Goal: Information Seeking & Learning: Find specific fact

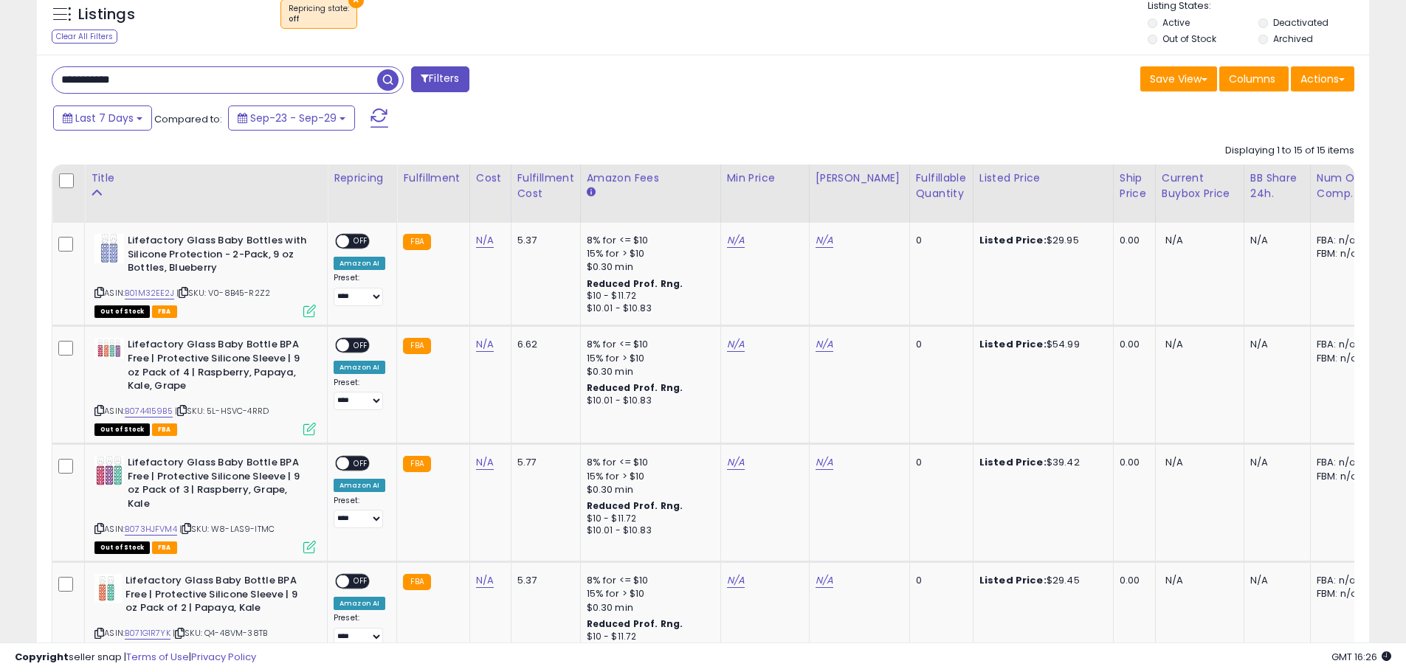
scroll to position [528, 0]
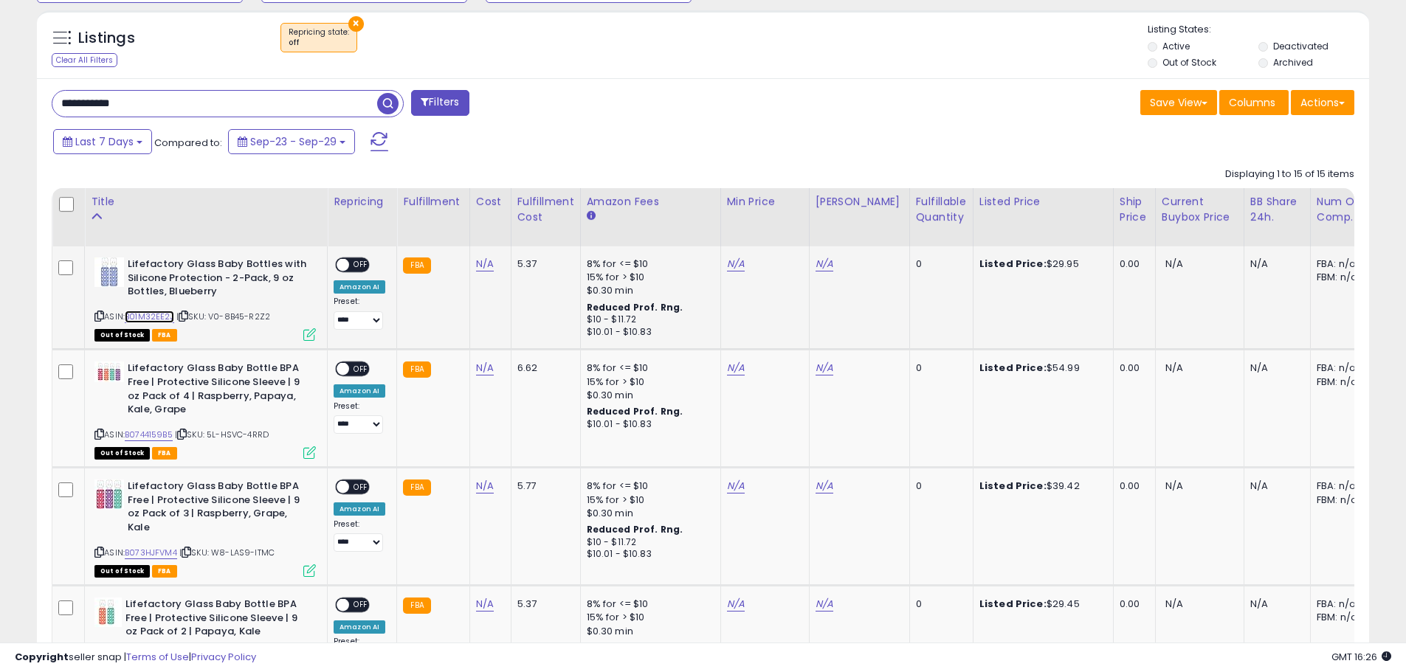
click at [153, 315] on link "B01M32EE2J" at bounding box center [149, 317] width 49 height 13
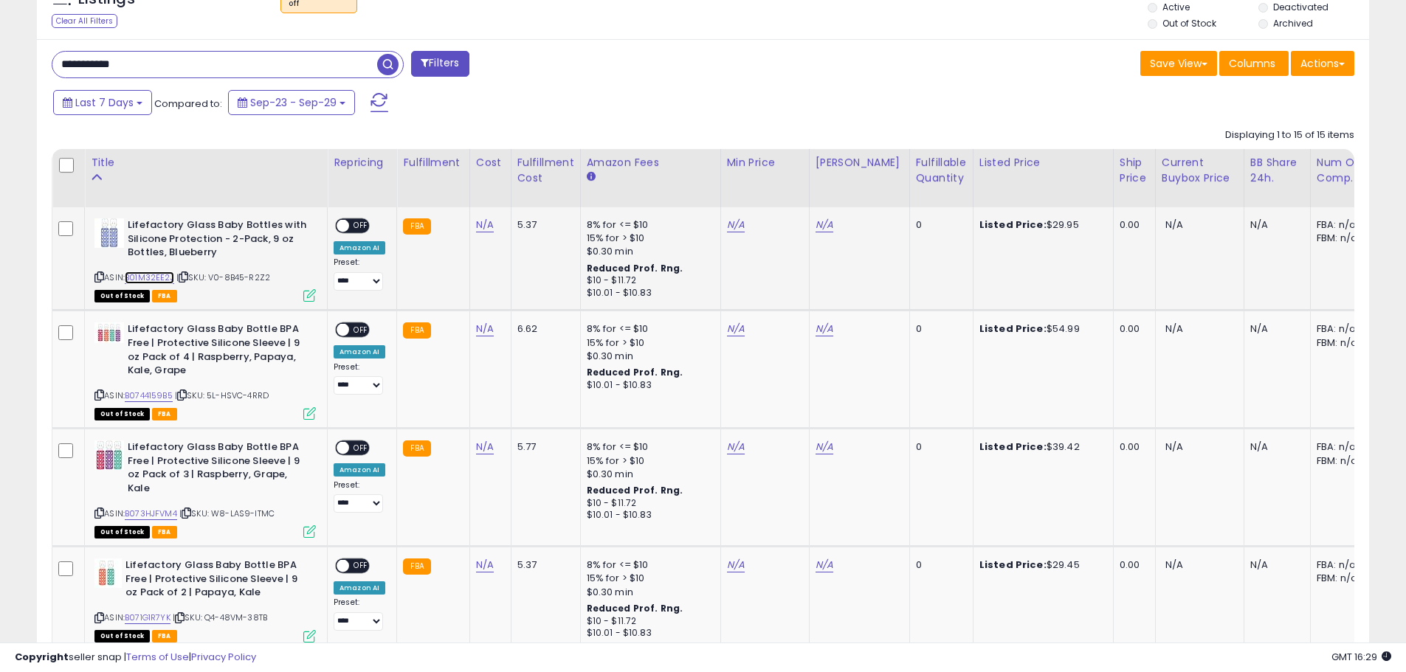
scroll to position [602, 0]
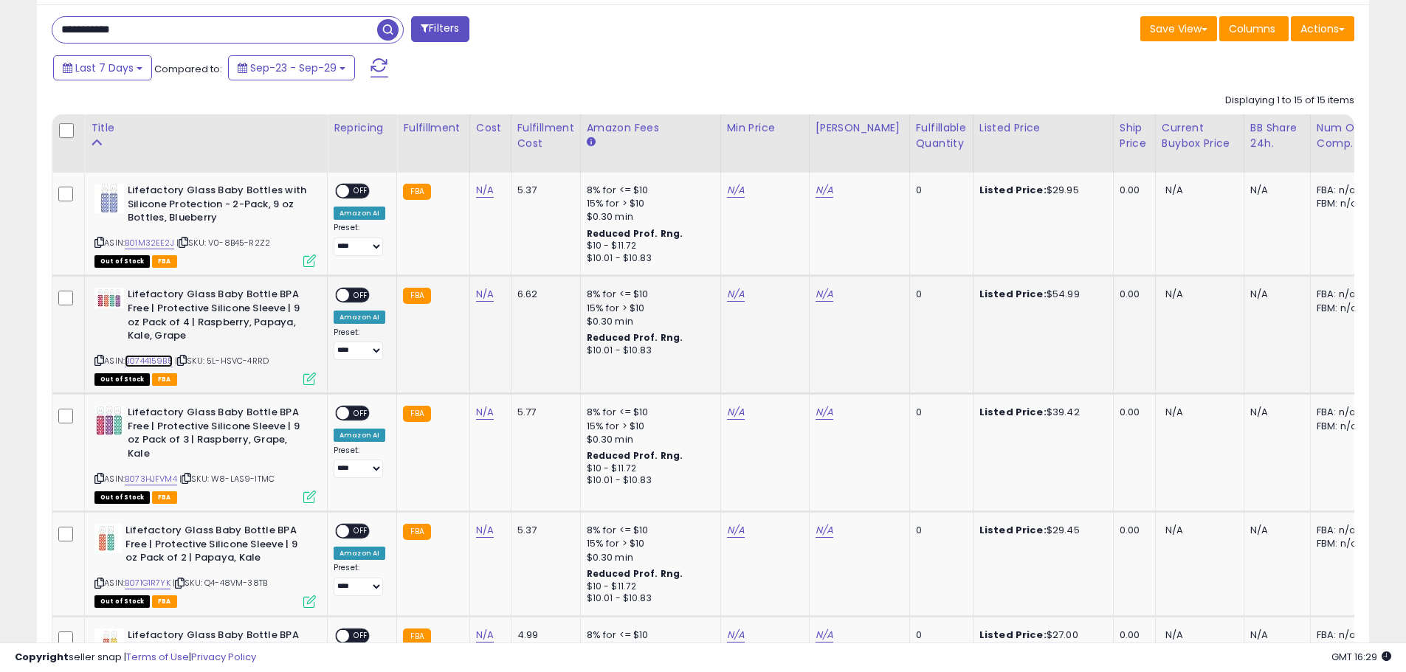
click at [145, 362] on link "B0744159B5" at bounding box center [149, 361] width 48 height 13
click at [101, 361] on icon at bounding box center [99, 360] width 10 height 8
click at [152, 481] on link "B073HJFVM4" at bounding box center [151, 479] width 52 height 13
click at [98, 359] on icon at bounding box center [99, 360] width 10 height 8
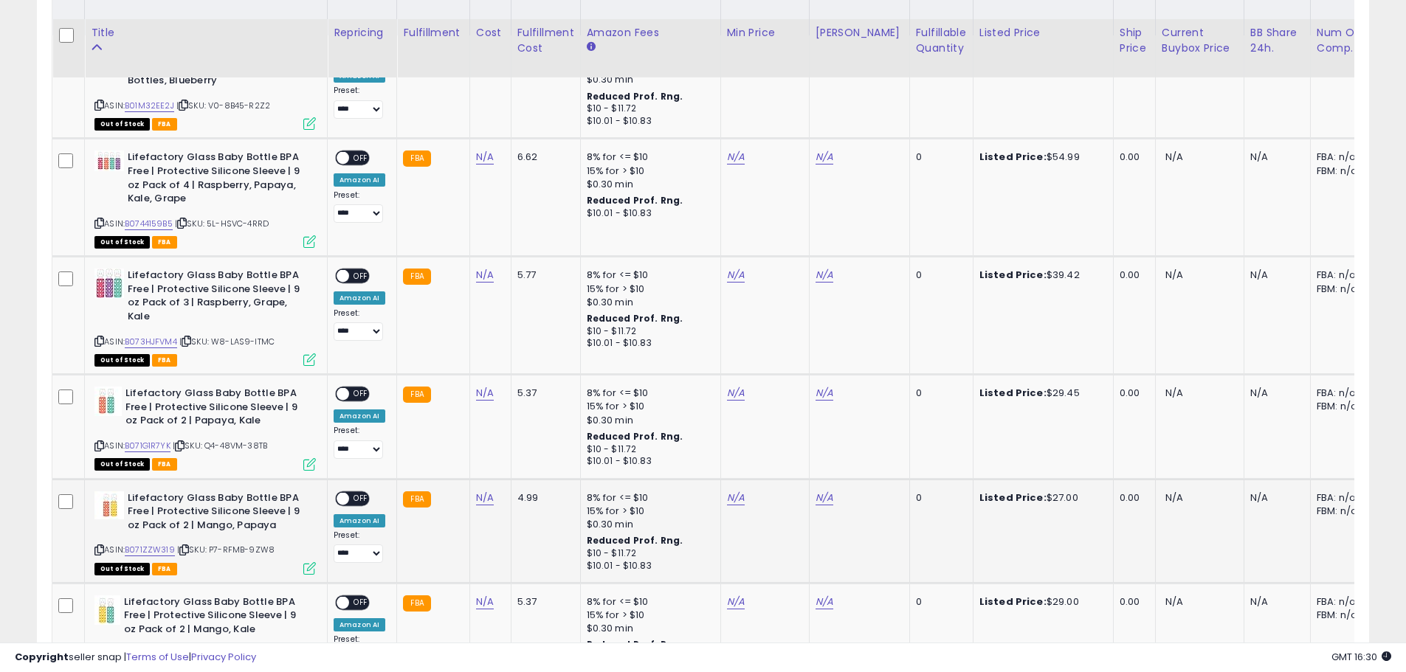
scroll to position [824, 0]
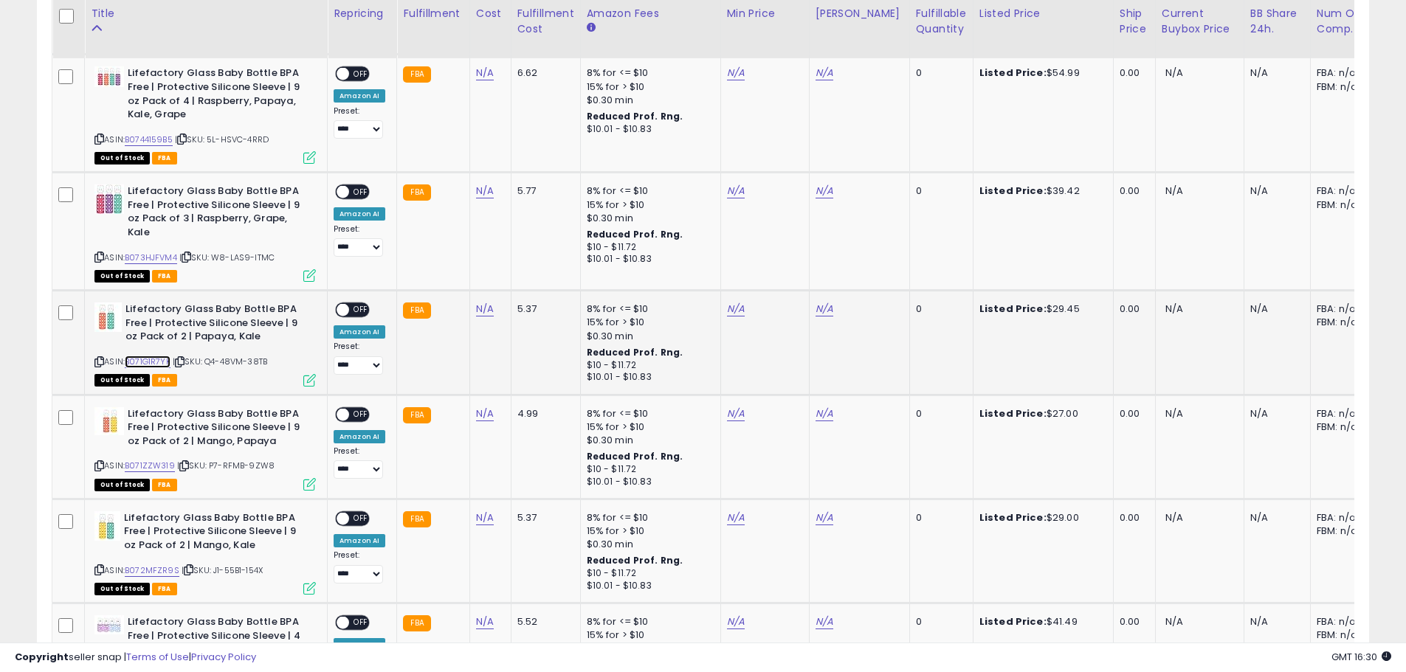
click at [151, 365] on link "B071G1R7YK" at bounding box center [148, 362] width 46 height 13
drag, startPoint x: 97, startPoint y: 365, endPoint x: 87, endPoint y: 365, distance: 10.4
click at [97, 365] on icon at bounding box center [99, 362] width 10 height 8
click at [137, 467] on link "B071ZZW319" at bounding box center [150, 466] width 50 height 13
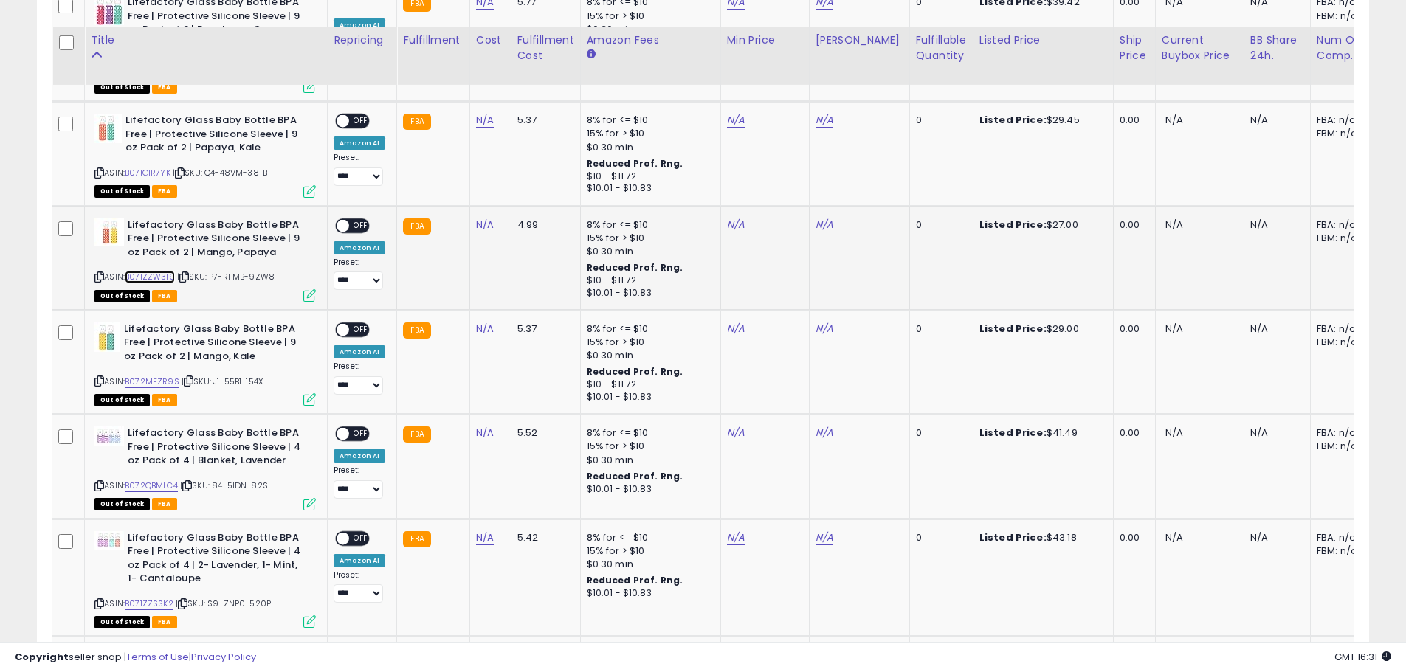
scroll to position [1045, 0]
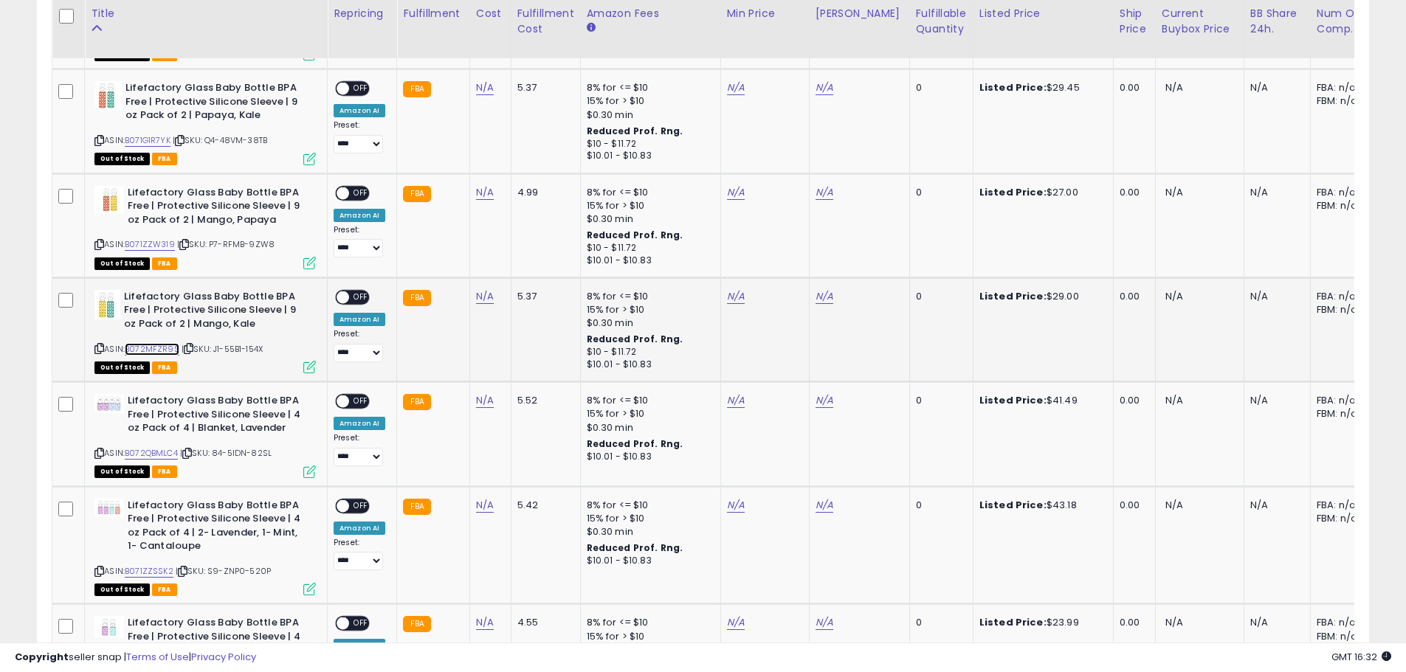
click at [158, 349] on link "B072MFZR9S" at bounding box center [152, 349] width 55 height 13
click at [97, 350] on icon at bounding box center [99, 349] width 10 height 8
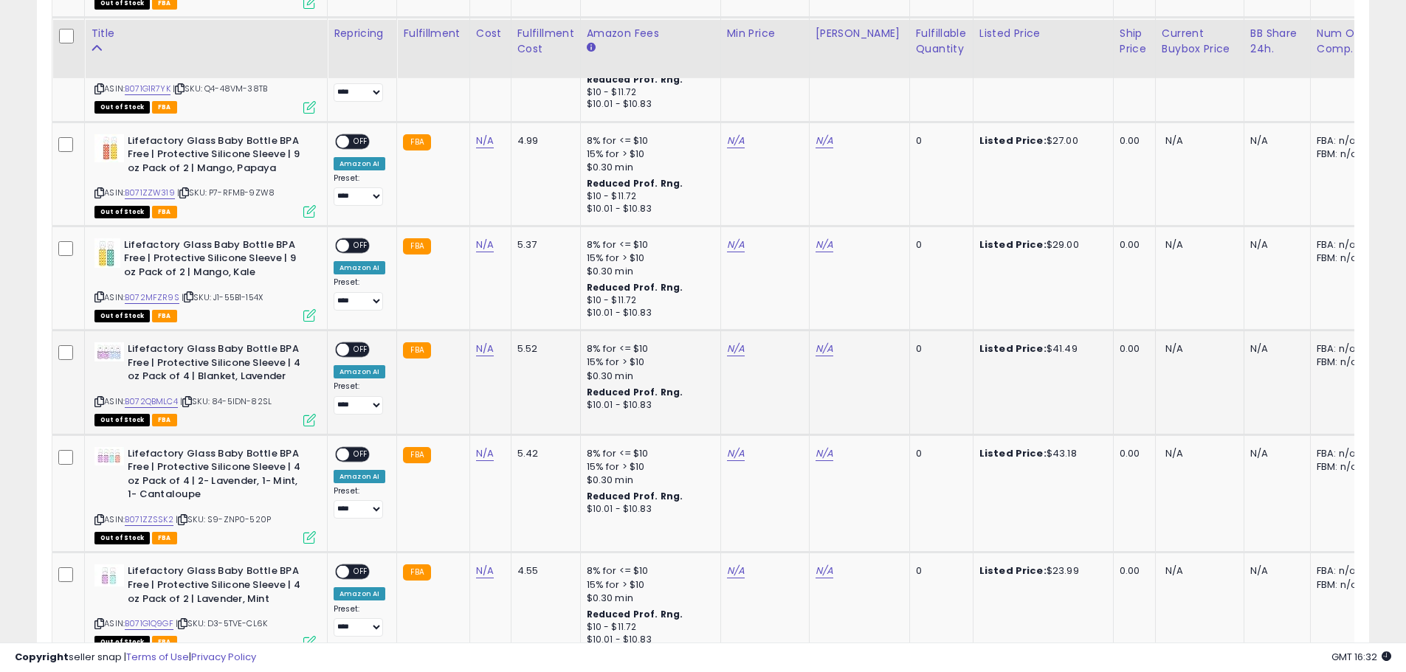
scroll to position [1119, 0]
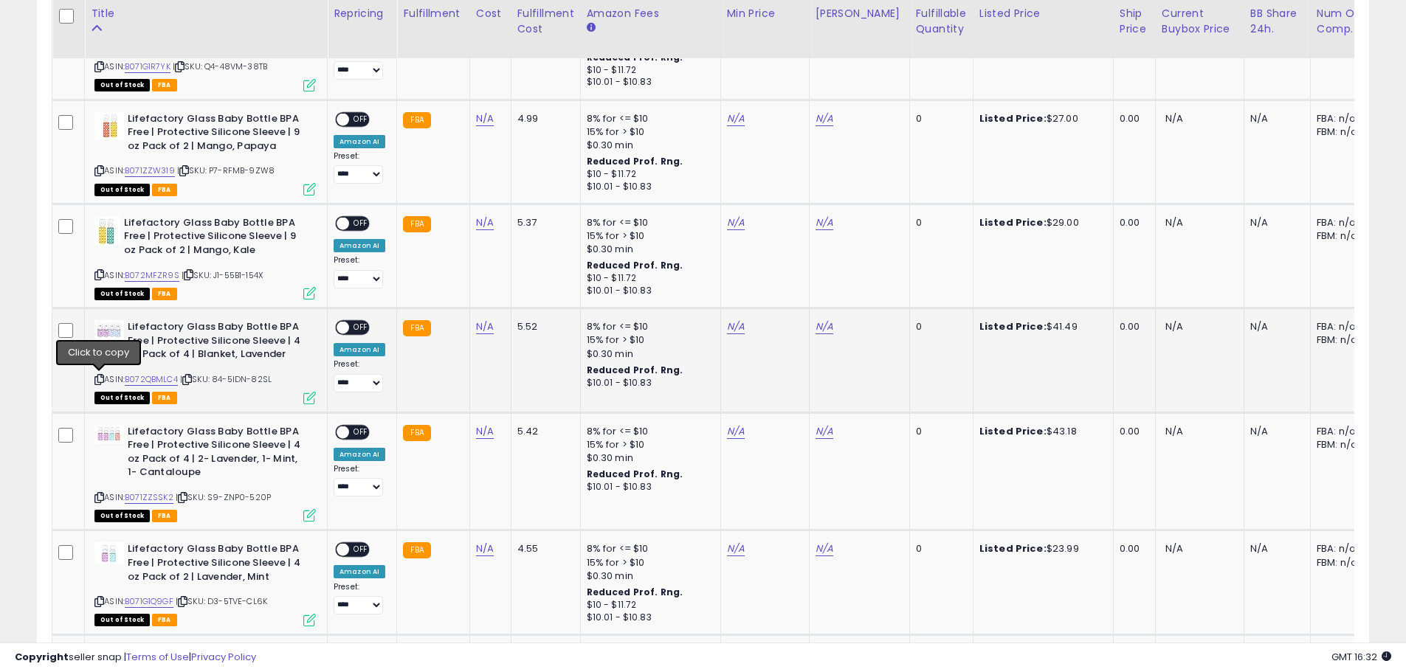
drag, startPoint x: 101, startPoint y: 382, endPoint x: 91, endPoint y: 379, distance: 10.6
click at [100, 382] on icon at bounding box center [99, 380] width 10 height 8
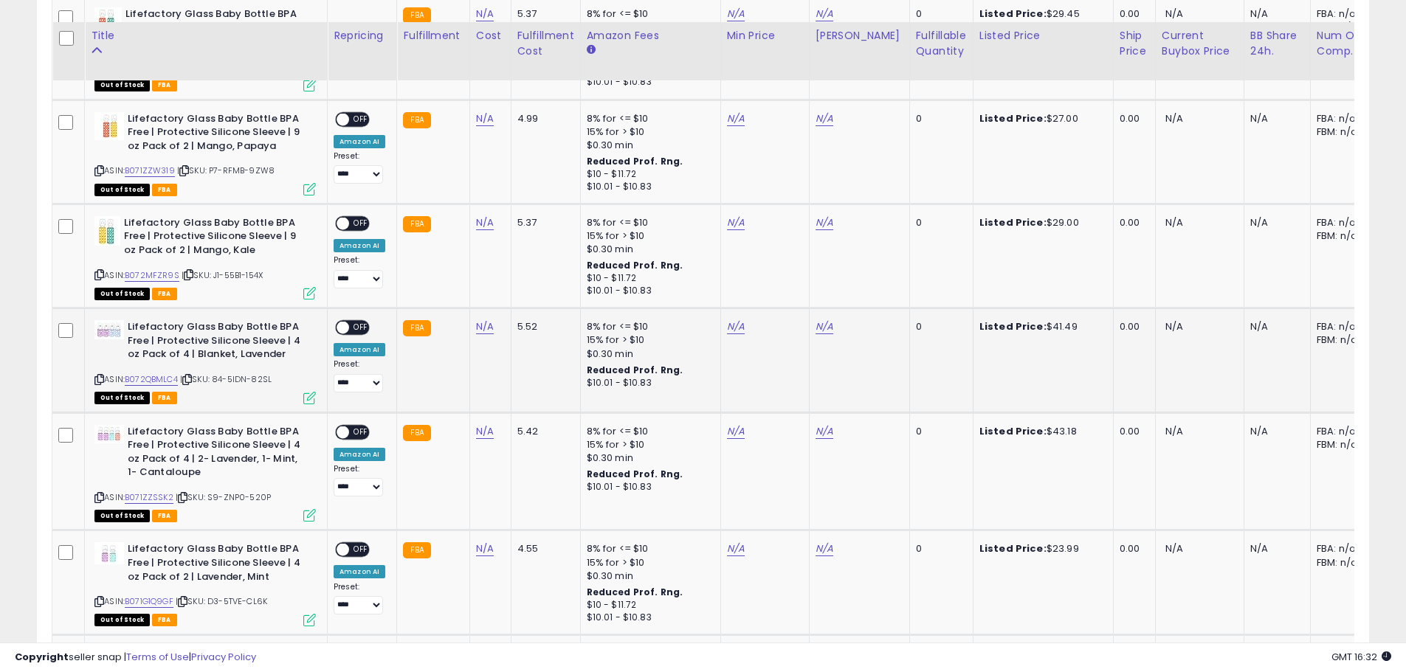
scroll to position [1266, 0]
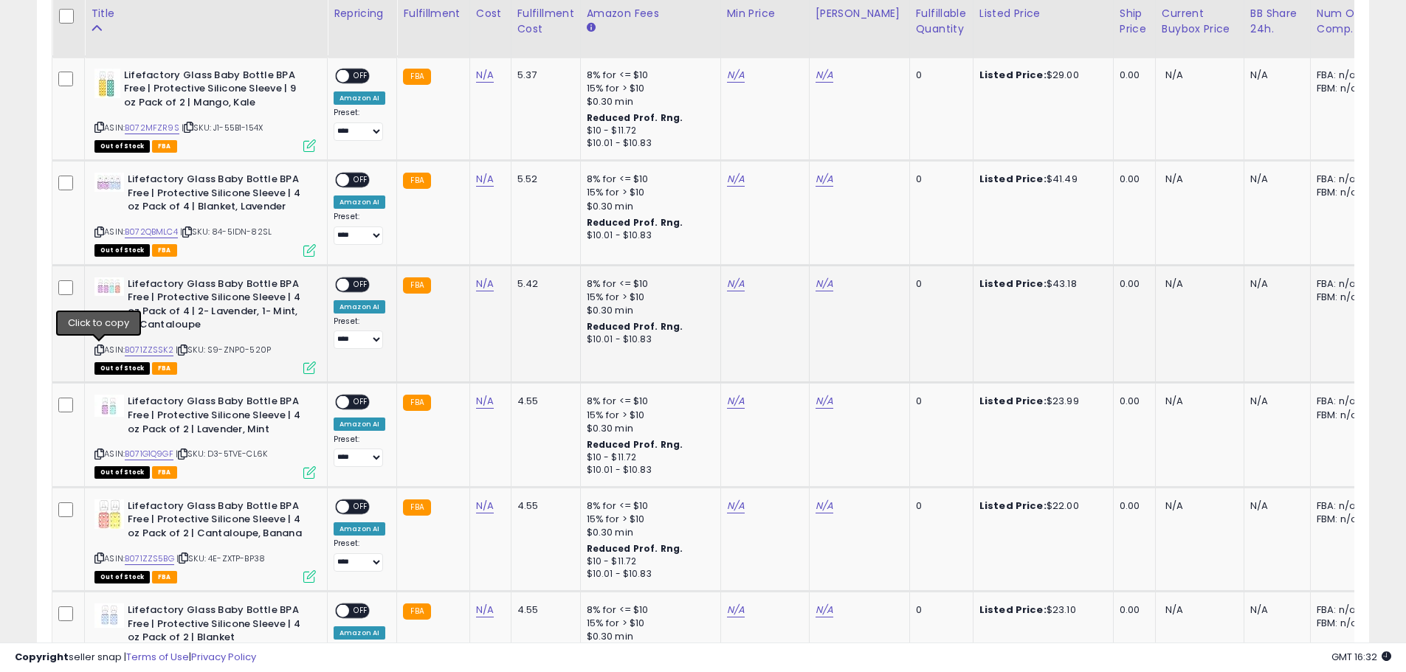
click at [101, 349] on icon at bounding box center [99, 350] width 10 height 8
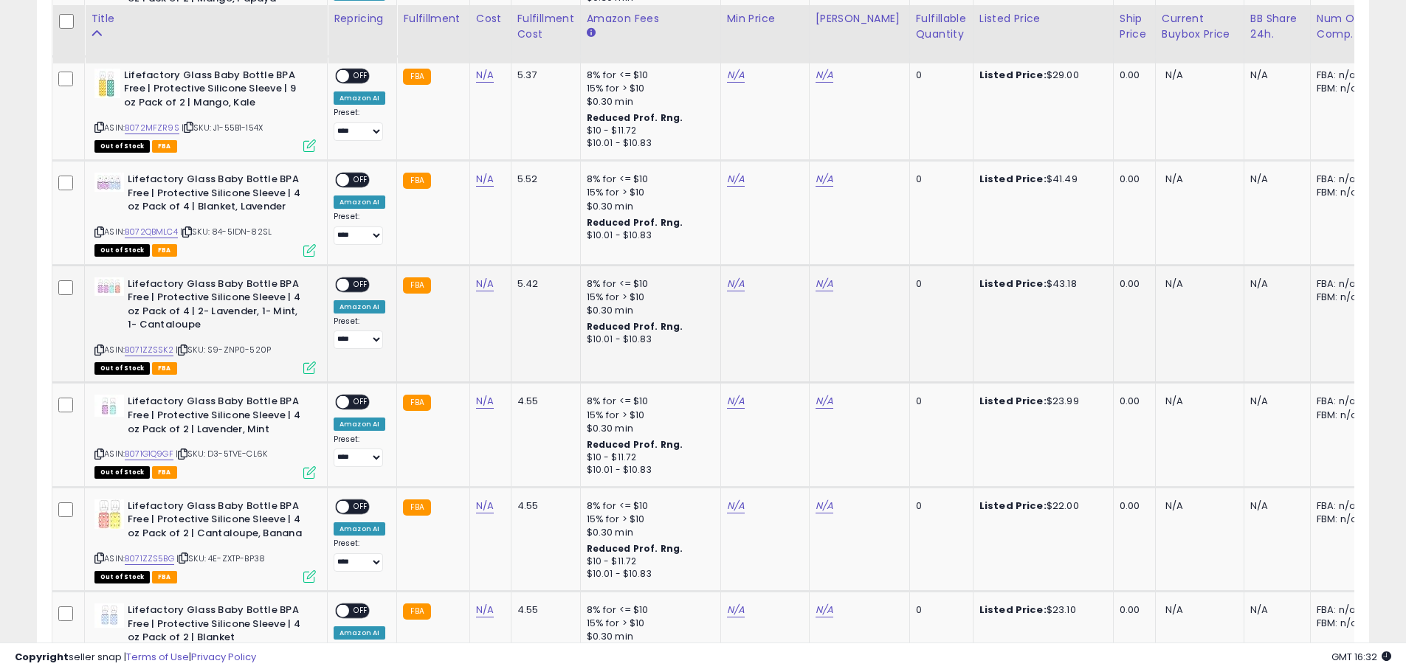
scroll to position [1414, 0]
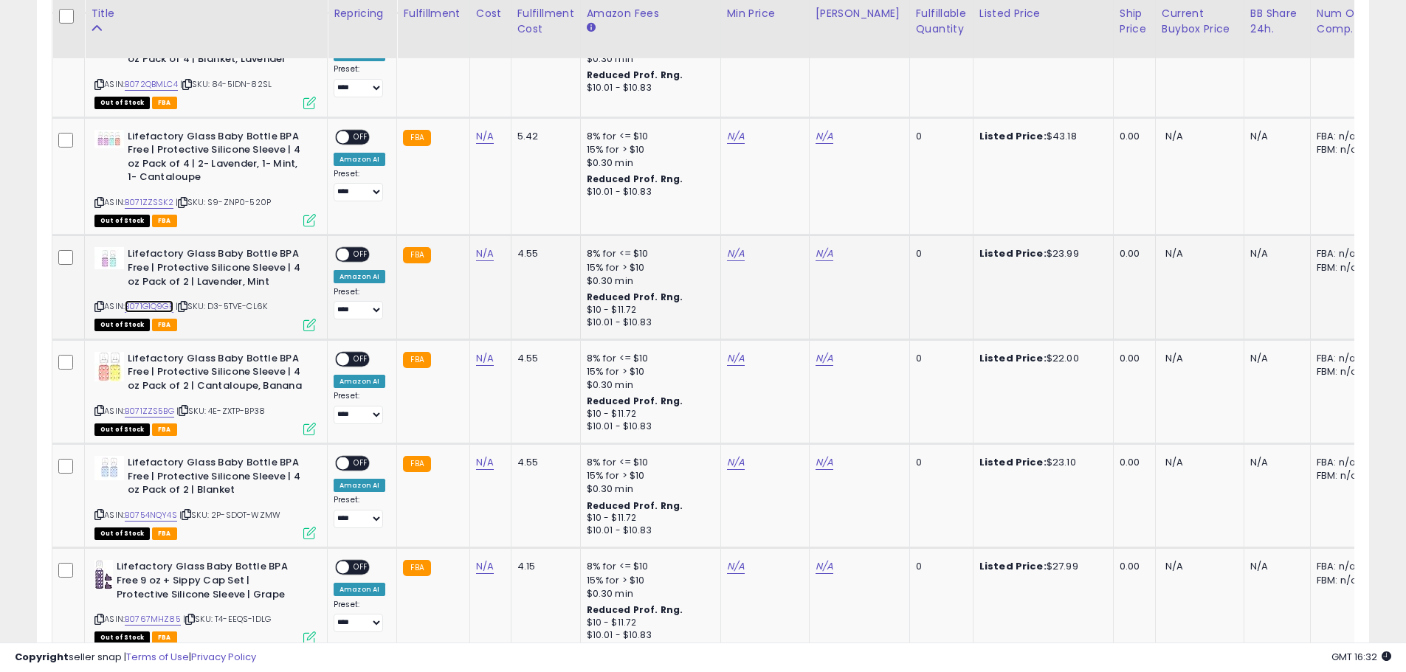
click at [151, 303] on link "B071G1Q9GF" at bounding box center [149, 306] width 49 height 13
click at [100, 306] on icon at bounding box center [99, 307] width 10 height 8
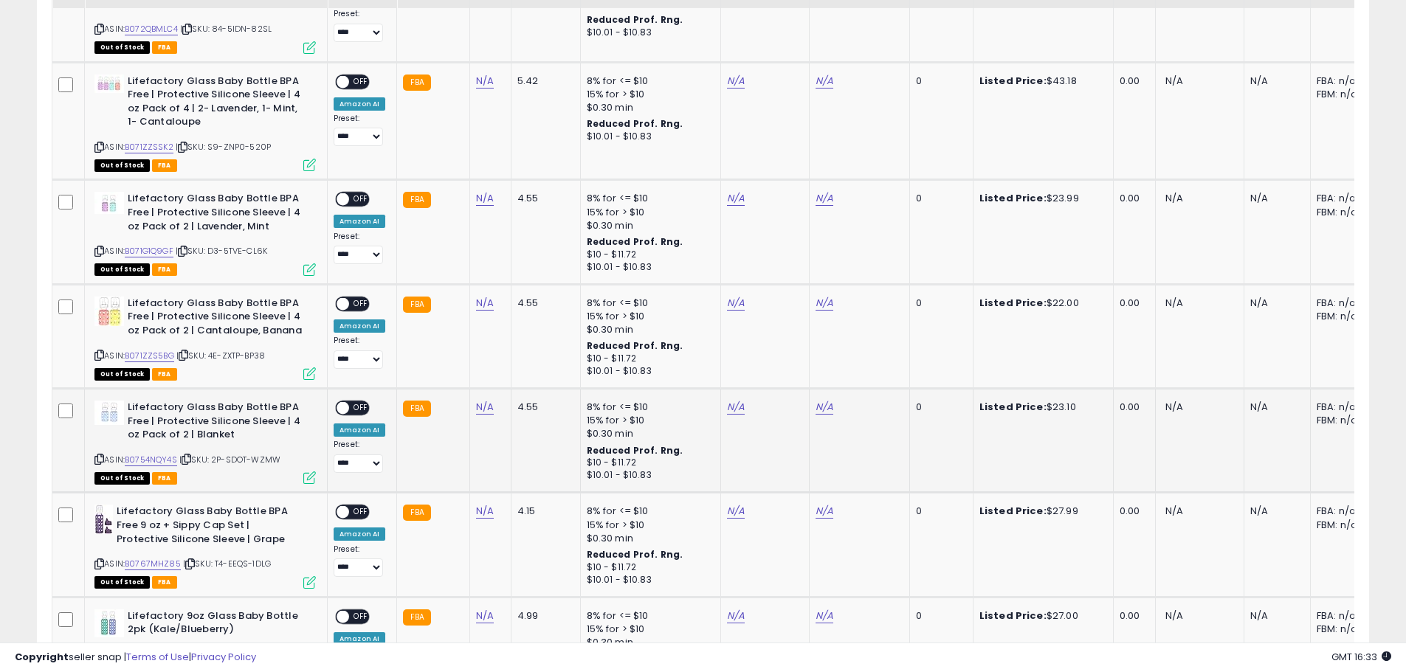
scroll to position [1635, 0]
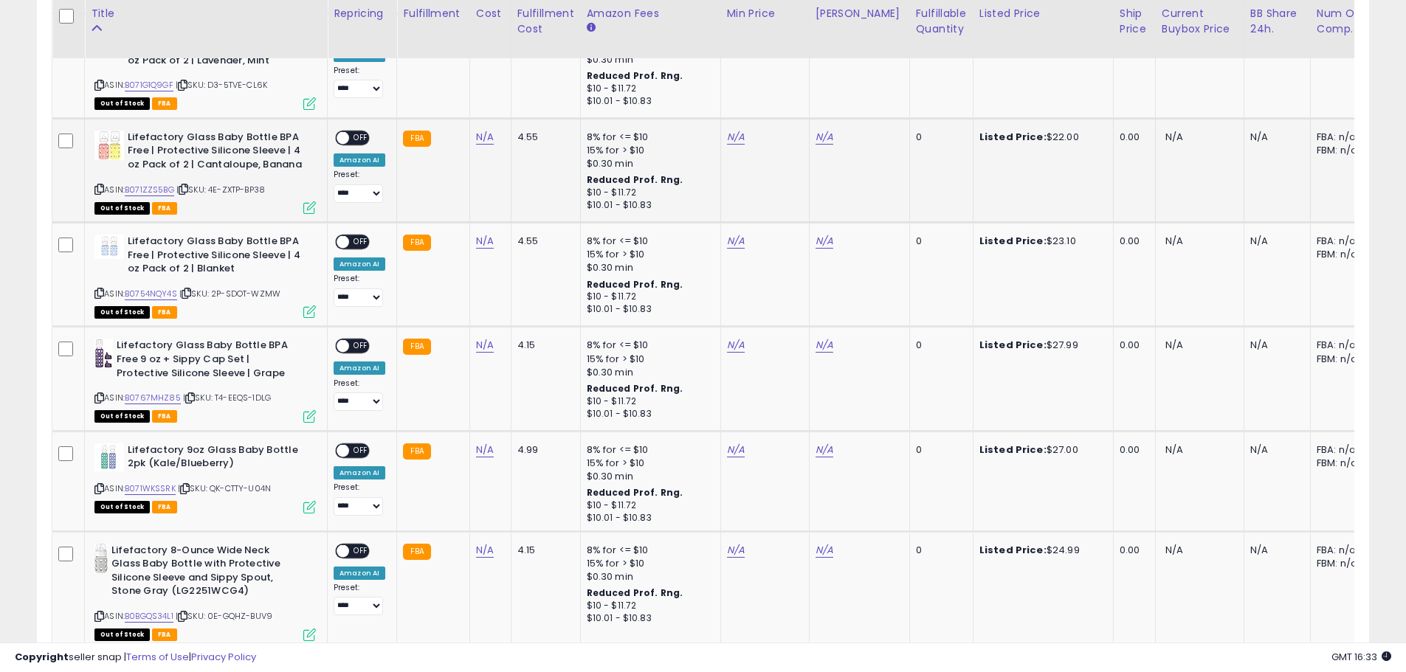
click at [99, 188] on icon at bounding box center [99, 189] width 10 height 8
drag, startPoint x: 97, startPoint y: 292, endPoint x: 49, endPoint y: 286, distance: 48.4
click at [97, 292] on icon at bounding box center [99, 293] width 10 height 8
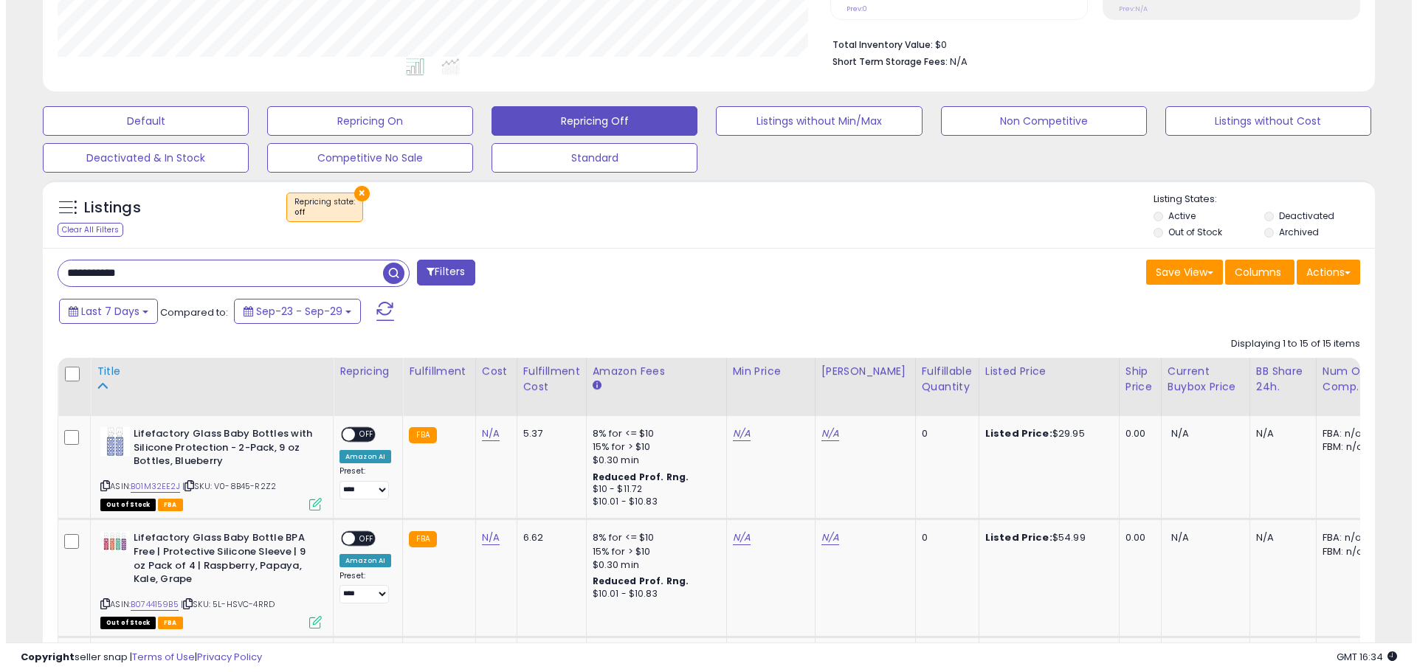
scroll to position [159, 0]
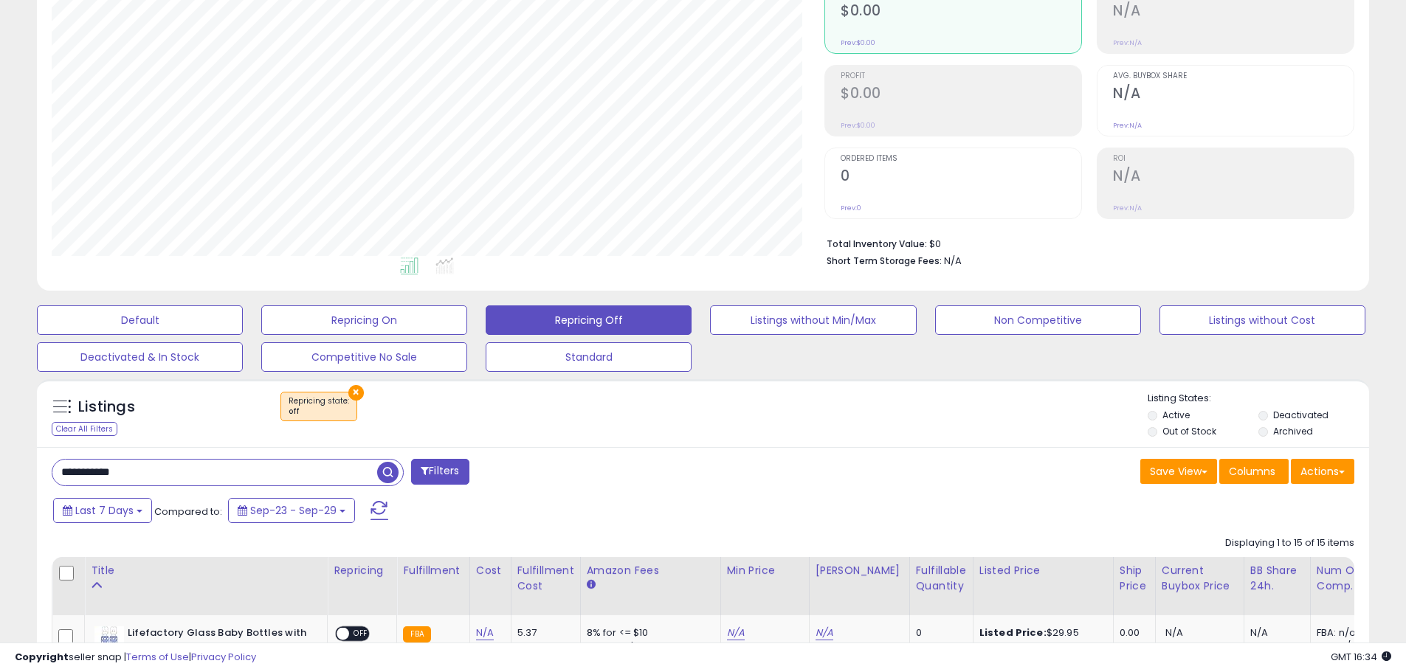
click at [227, 479] on input "**********" at bounding box center [214, 473] width 325 height 26
click at [387, 472] on span "button" at bounding box center [387, 472] width 21 height 21
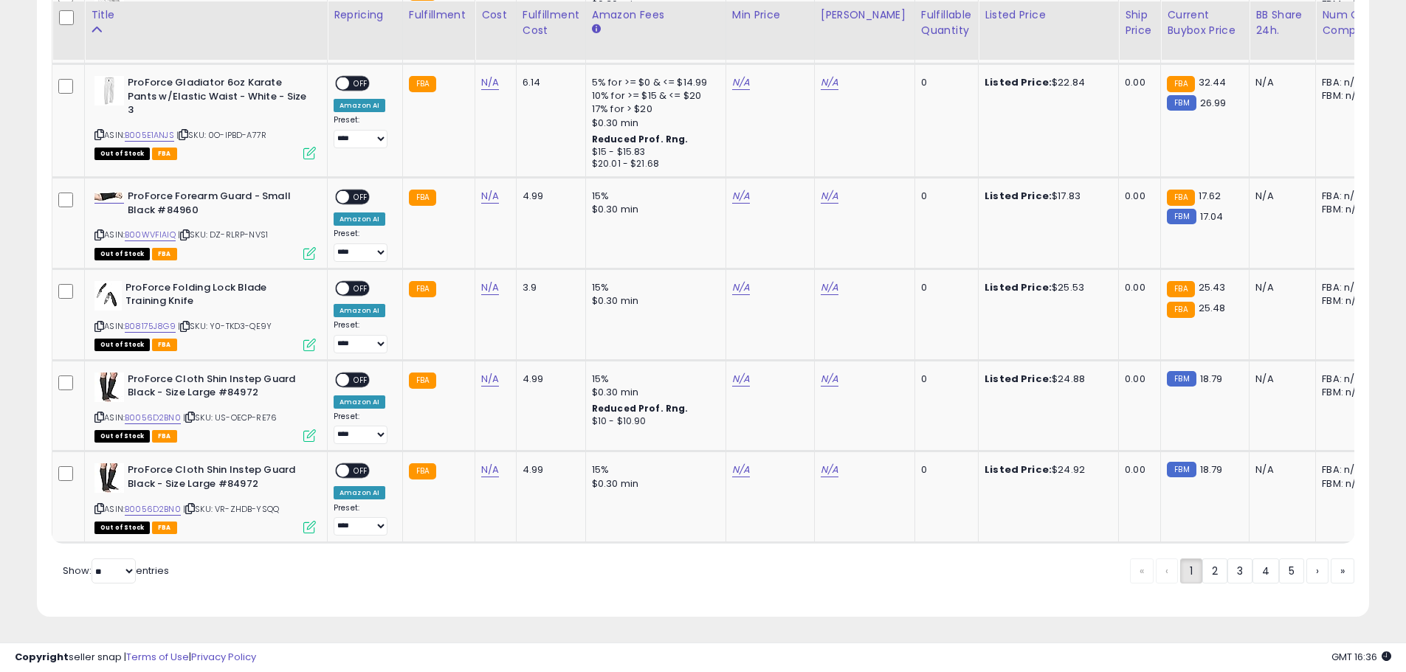
scroll to position [2623, 0]
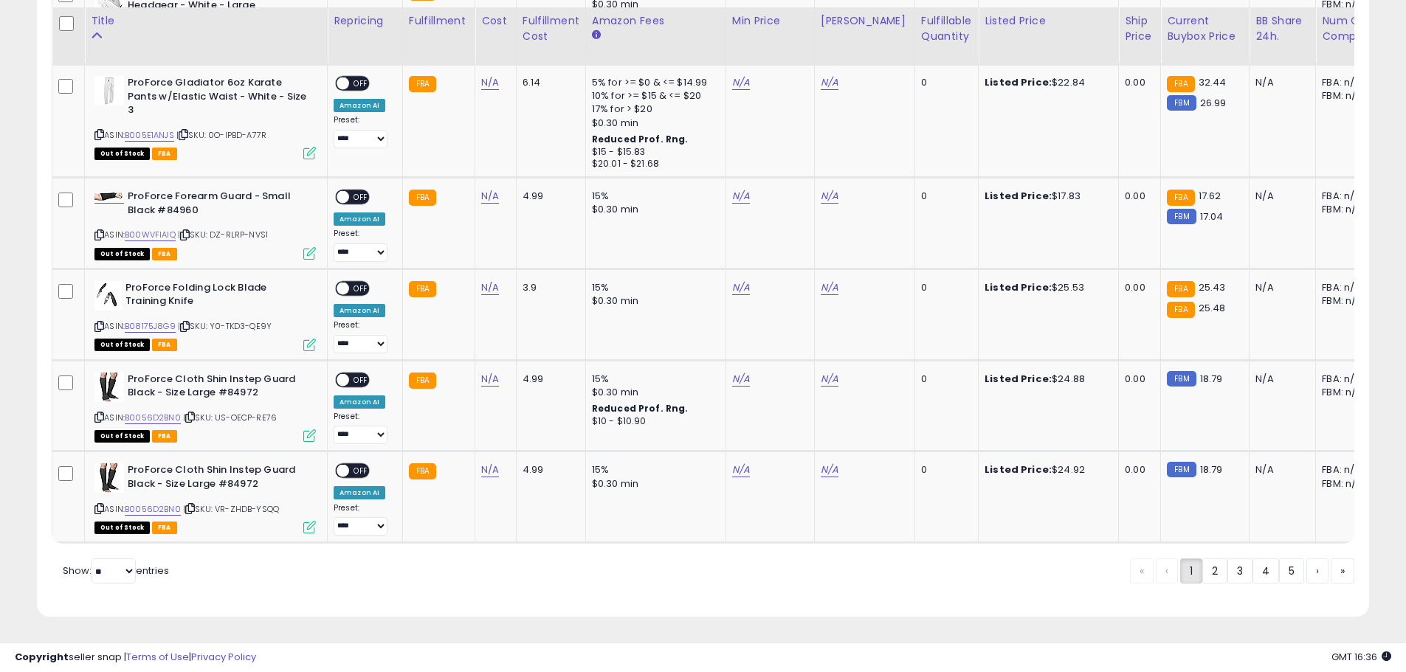
drag, startPoint x: 1211, startPoint y: 570, endPoint x: 1040, endPoint y: 23, distance: 572.8
click at [1211, 570] on link "2" at bounding box center [1214, 571] width 25 height 25
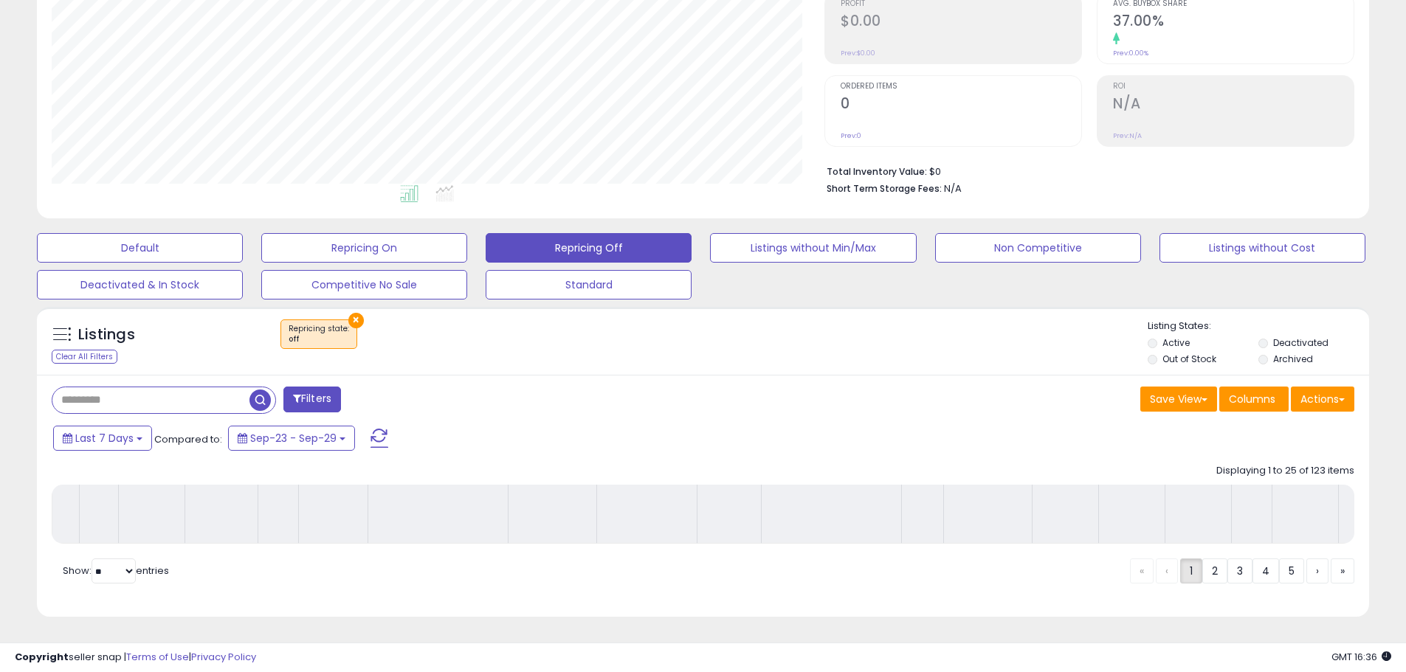
scroll to position [243, 0]
